Goal: Task Accomplishment & Management: Complete application form

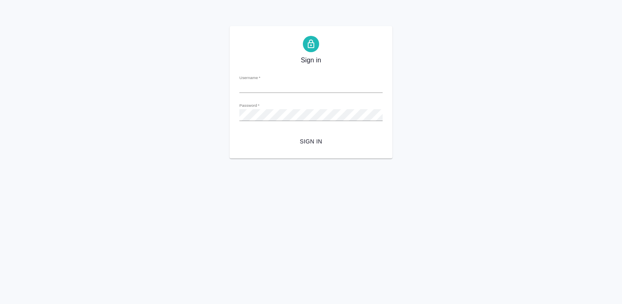
type input "i.efremova@awatera.com"
click at [319, 142] on span "Sign in" at bounding box center [311, 141] width 130 height 10
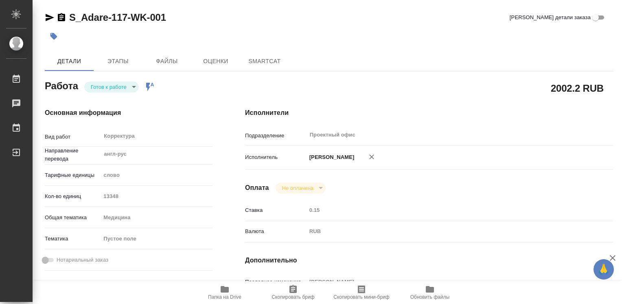
type textarea "x"
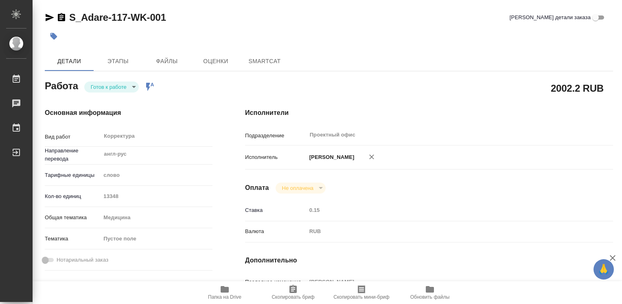
type textarea "x"
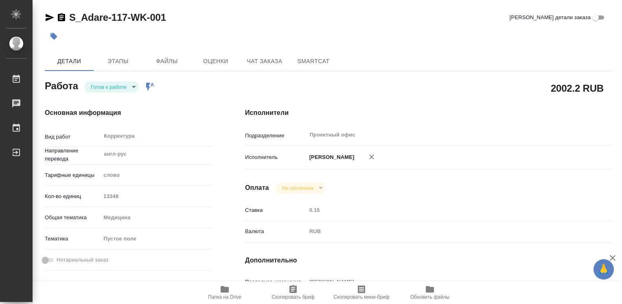
type textarea "x"
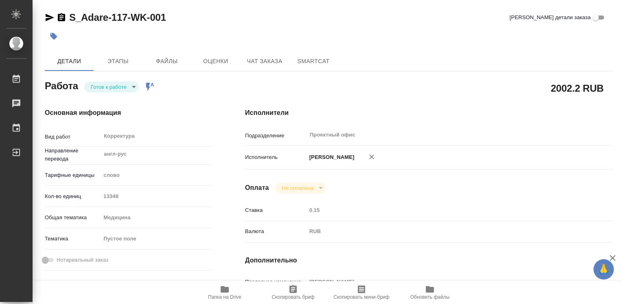
type textarea "x"
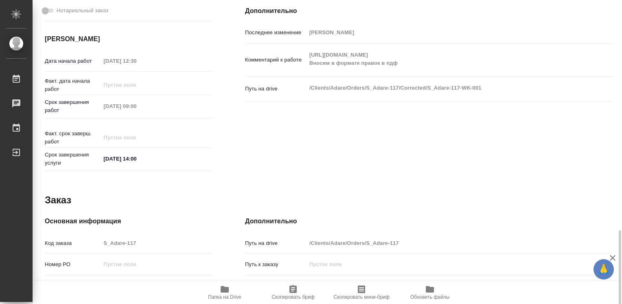
scroll to position [371, 0]
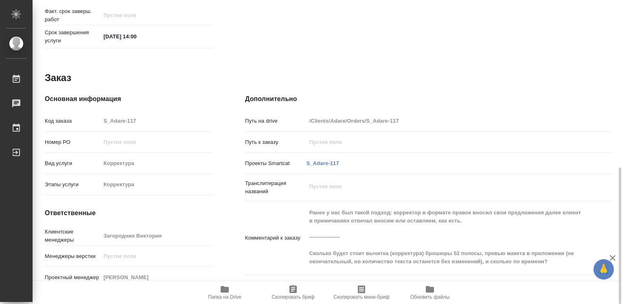
click at [221, 293] on icon "button" at bounding box center [225, 289] width 10 height 10
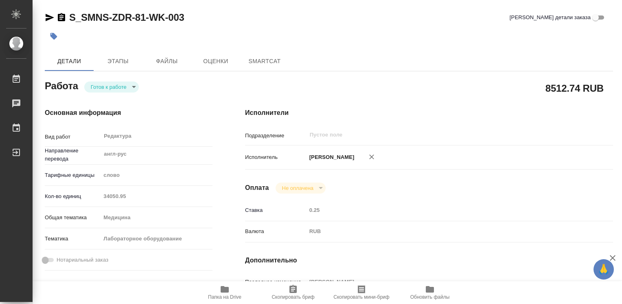
type textarea "x"
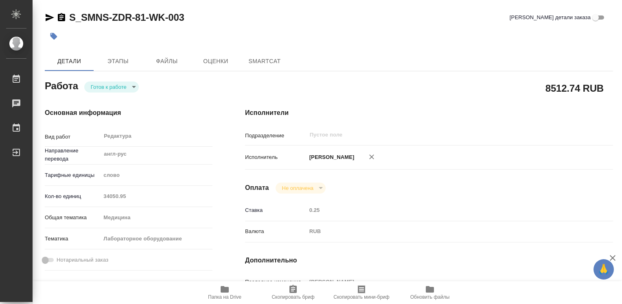
type textarea "x"
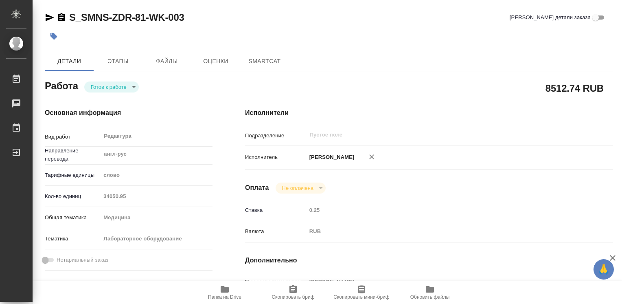
type textarea "x"
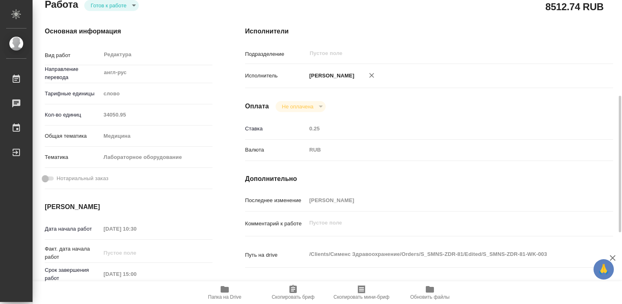
scroll to position [122, 0]
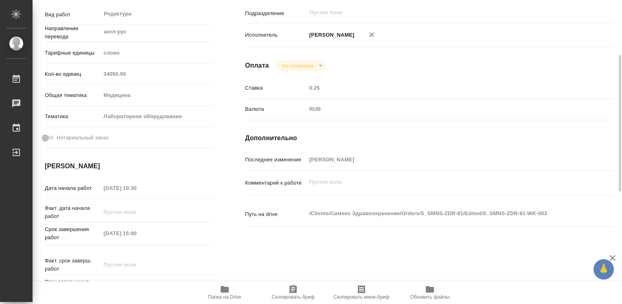
type textarea "x"
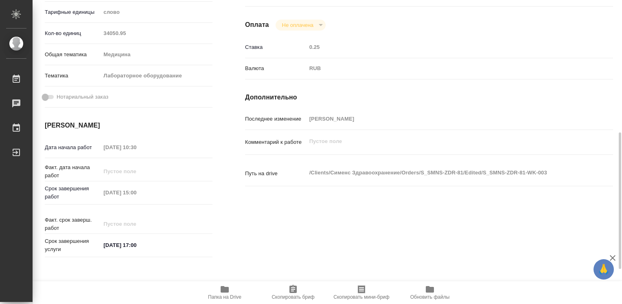
scroll to position [204, 0]
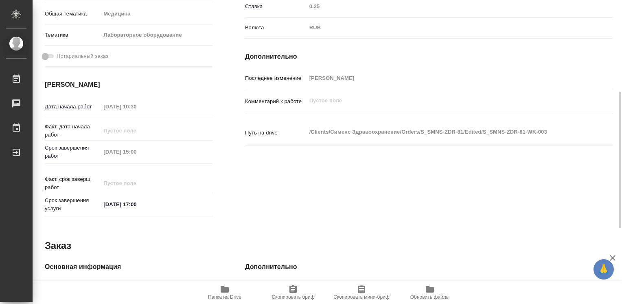
type textarea "x"
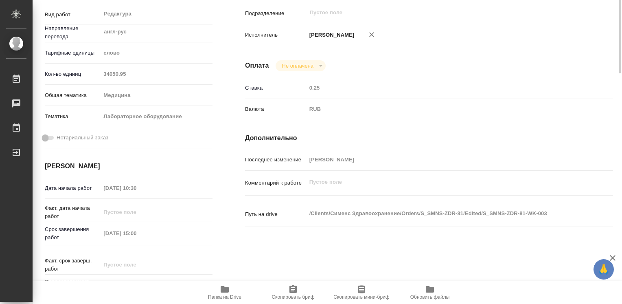
scroll to position [0, 0]
